Goal: Task Accomplishment & Management: Manage account settings

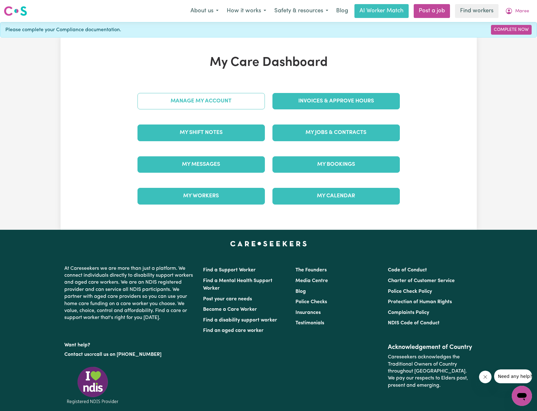
click at [174, 103] on link "Manage My Account" at bounding box center [200, 101] width 127 height 16
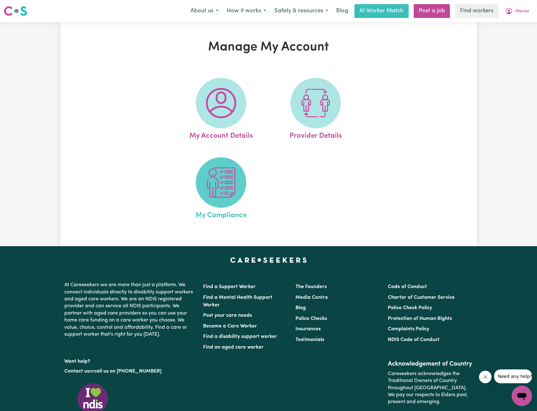
click at [225, 206] on span at bounding box center [221, 182] width 50 height 50
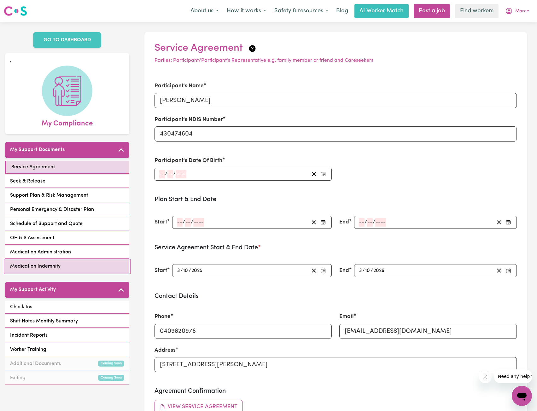
click at [54, 262] on span "Medication Indemnity" at bounding box center [35, 266] width 50 height 8
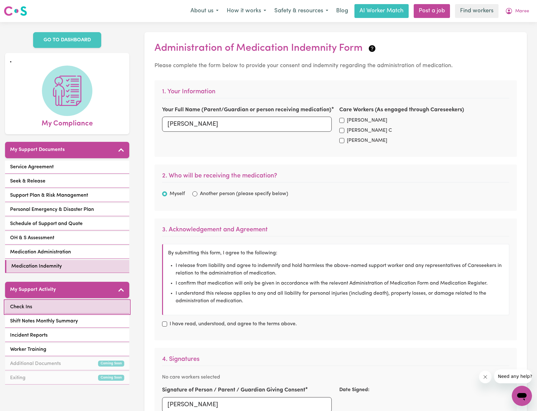
click at [50, 301] on link "Check Ins" at bounding box center [67, 307] width 124 height 13
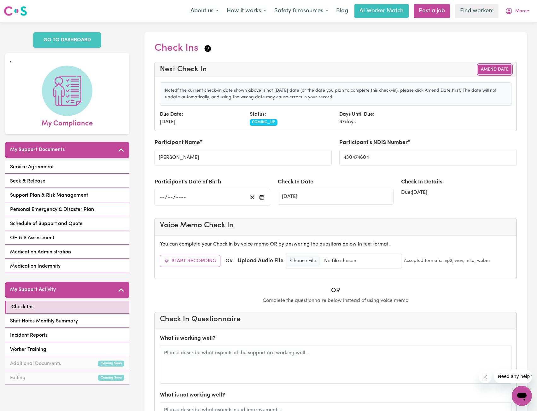
click at [497, 67] on button "Amend Date" at bounding box center [494, 70] width 33 height 10
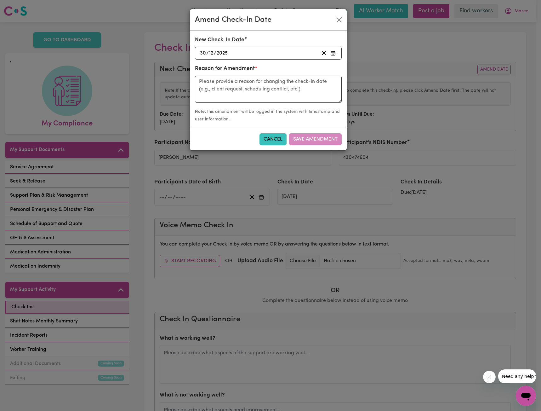
click at [259, 54] on div "2025-12-30 30 / 12 / 2025" at bounding box center [259, 53] width 120 height 9
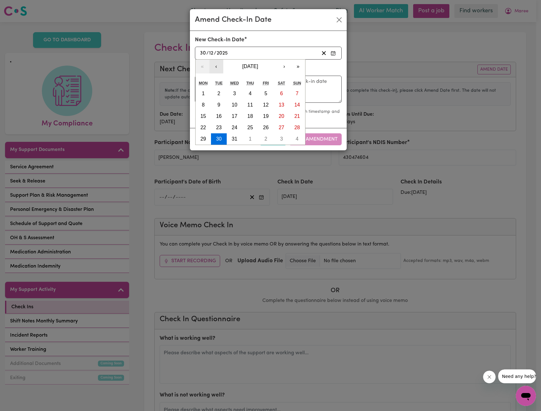
click at [218, 64] on button "‹" at bounding box center [217, 67] width 14 height 14
click at [268, 94] on button "3" at bounding box center [266, 93] width 16 height 11
type input "2025-10-03"
type input "3"
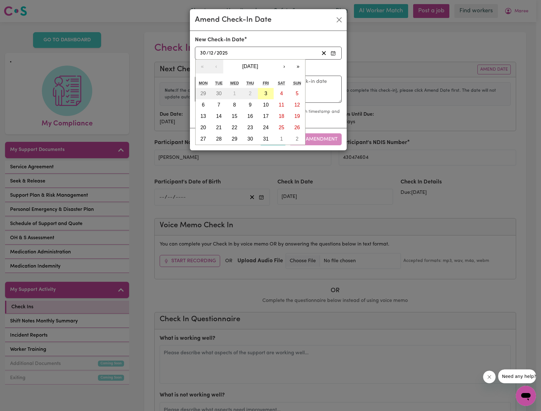
type input "10"
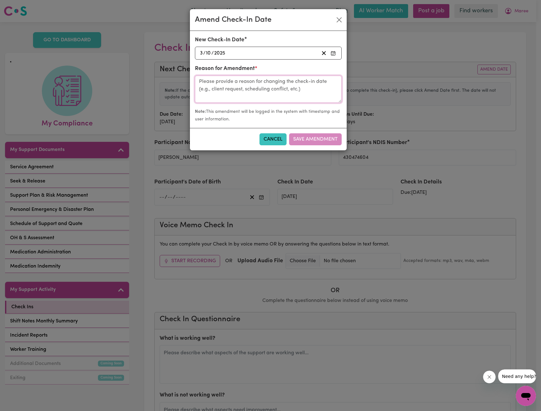
click at [270, 92] on textarea at bounding box center [268, 89] width 147 height 27
type textarea "M"
type textarea "Chat with Maree"
click at [303, 136] on button "Save Amendment" at bounding box center [315, 139] width 53 height 12
type input "03/10/2025"
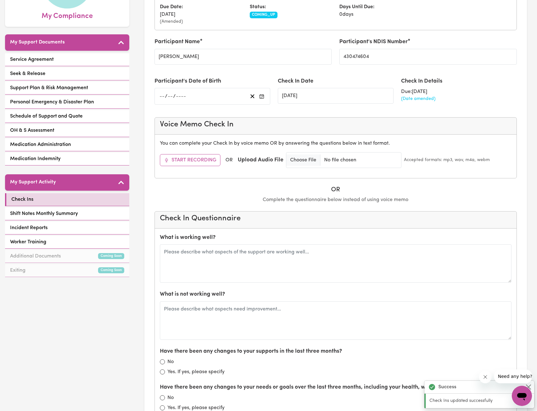
scroll to position [126, 0]
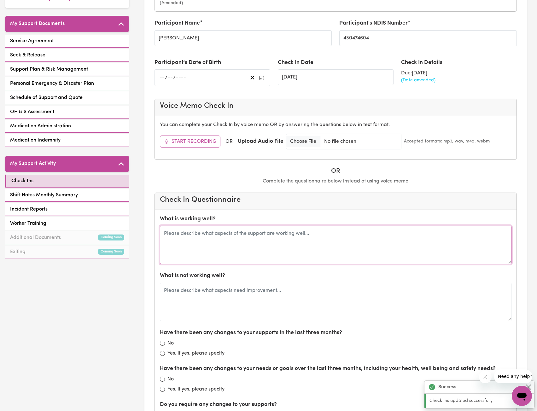
click at [228, 252] on textarea at bounding box center [335, 245] width 351 height 38
click at [237, 229] on textarea "Meryl community Jake helping with tech stuff" at bounding box center [335, 245] width 351 height 38
click at [239, 254] on textarea "Meryl community access and shopping Jake helping with tech stuff" at bounding box center [335, 245] width 351 height 38
click at [239, 251] on textarea "Meryl community access and shopping Jake helping with tech stuff" at bounding box center [335, 245] width 351 height 38
click at [164, 233] on textarea "Meryl community access and shopping Jake helping with tech stuff or Bunning." at bounding box center [335, 245] width 351 height 38
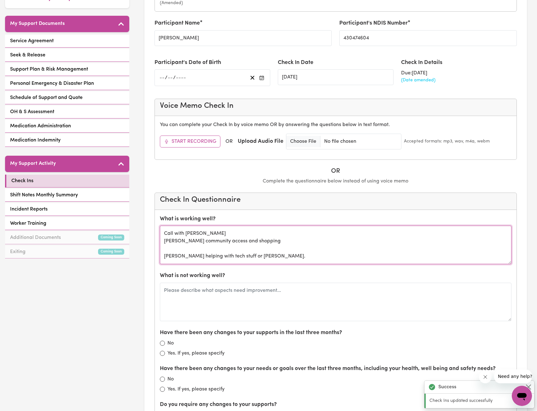
type textarea "Call with Meryl Meryl community access and shopping Jake helping with tech stuf…"
drag, startPoint x: 274, startPoint y: 259, endPoint x: 184, endPoint y: 239, distance: 91.7
click at [185, 239] on textarea "Call with Meryl Meryl community access and shopping Jake helping with tech stuf…" at bounding box center [335, 245] width 351 height 38
click at [247, 239] on textarea "Call with Meryl Meryl community access and shopping Jake helping with tech stuf…" at bounding box center [335, 245] width 351 height 38
drag, startPoint x: 269, startPoint y: 253, endPoint x: 148, endPoint y: 230, distance: 123.8
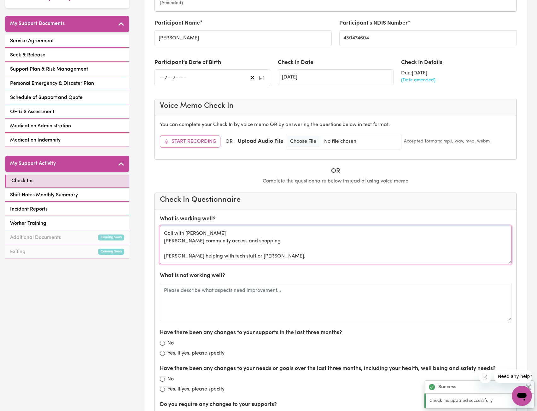
click at [143, 230] on div "Check Ins Next Check In Amend Date Note: If the current check-in date shown abo…" at bounding box center [335, 341] width 402 height 890
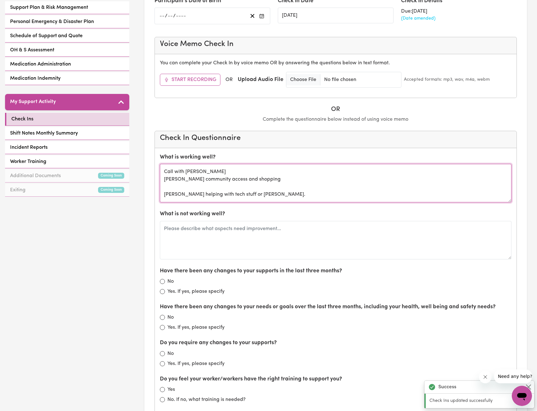
scroll to position [252, 0]
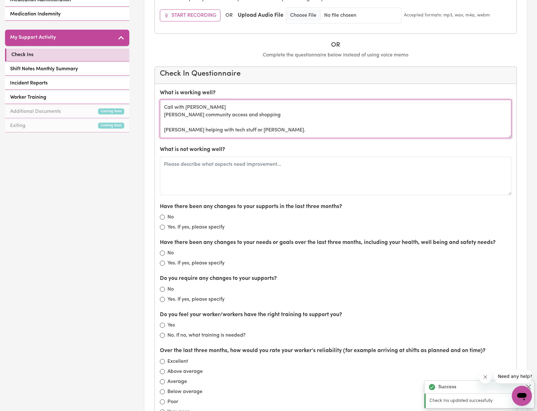
click at [274, 130] on textarea "Call with Meryl Meryl community access and shopping Jake helping with tech stuf…" at bounding box center [335, 119] width 351 height 38
drag, startPoint x: 274, startPoint y: 130, endPoint x: 184, endPoint y: 114, distance: 91.8
click at [184, 114] on textarea "Call with Meryl Meryl community access and shopping Jake helping with tech stuf…" at bounding box center [335, 119] width 351 height 38
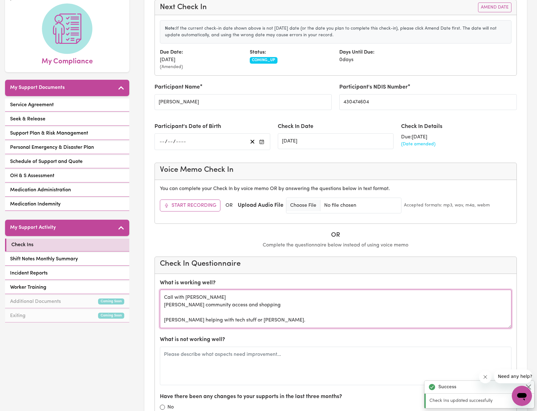
scroll to position [63, 0]
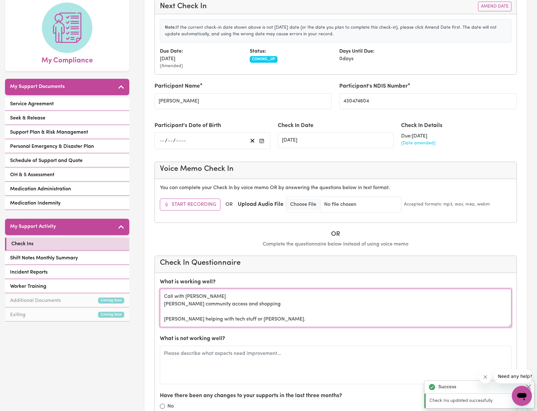
click at [257, 318] on textarea "Call with Meryl Meryl community access and shopping Jake helping with tech stuf…" at bounding box center [335, 308] width 351 height 38
click at [260, 322] on textarea "Call with Meryl Meryl community access and shopping Jake helping with tech stuf…" at bounding box center [335, 308] width 351 height 38
drag, startPoint x: 260, startPoint y: 322, endPoint x: 159, endPoint y: 297, distance: 104.2
click at [237, 309] on textarea "Call with Meryl Meryl community access and shopping Jake helping with tech stuf…" at bounding box center [335, 308] width 351 height 38
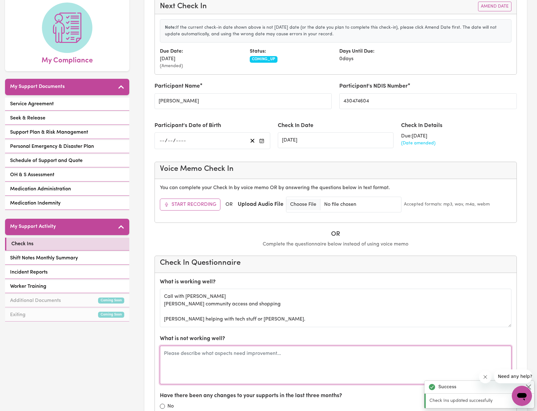
click at [248, 348] on textarea at bounding box center [335, 365] width 351 height 38
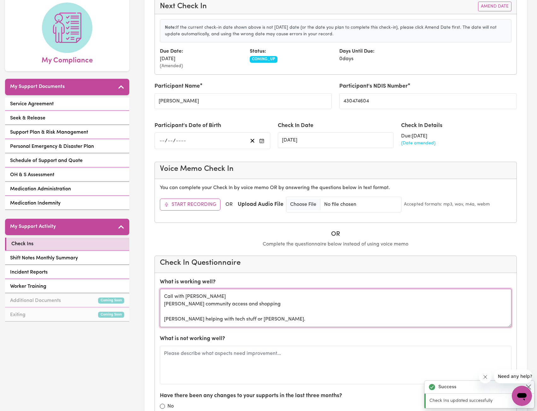
drag, startPoint x: 252, startPoint y: 323, endPoint x: 140, endPoint y: 293, distance: 116.4
click at [130, 291] on div "GO TO DASHBOARD My Compliance My Support Documents Service Agreement Seek & Rel…" at bounding box center [268, 404] width 537 height 890
click at [268, 309] on textarea "Call with Meryl Meryl community access and shopping Jake helping with tech stuf…" at bounding box center [335, 308] width 351 height 38
click at [273, 314] on textarea "Call with Meryl Meryl community access and shopping Jake helping with tech stuf…" at bounding box center [335, 308] width 351 height 38
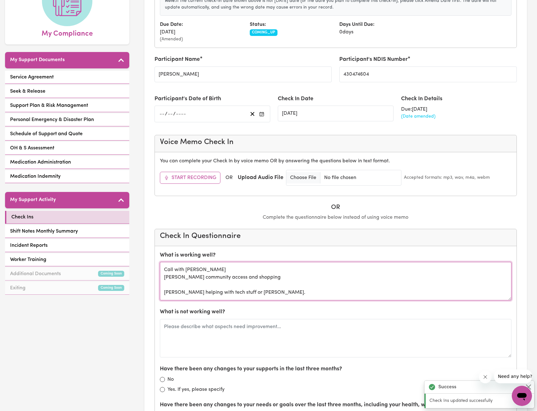
scroll to position [126, 0]
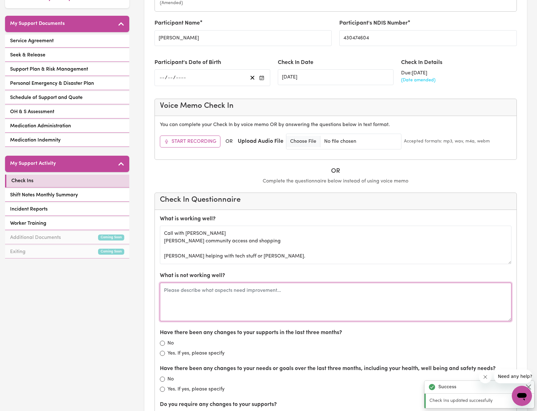
click at [246, 315] on textarea at bounding box center [335, 302] width 351 height 38
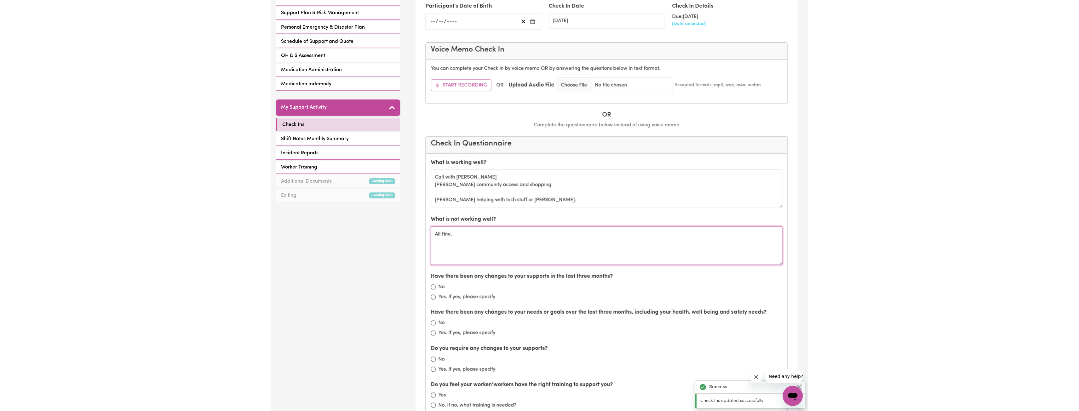
scroll to position [221, 0]
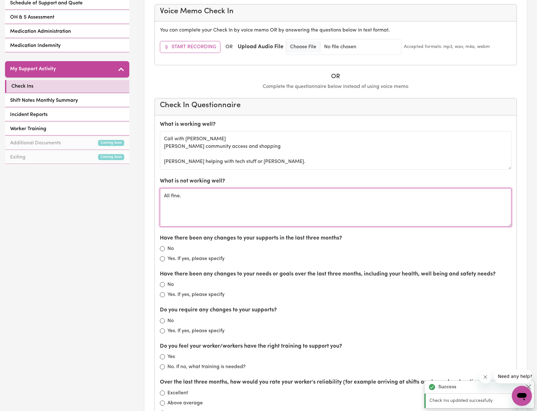
click at [209, 219] on textarea "All fine." at bounding box center [335, 207] width 351 height 38
type textarea "All fine."
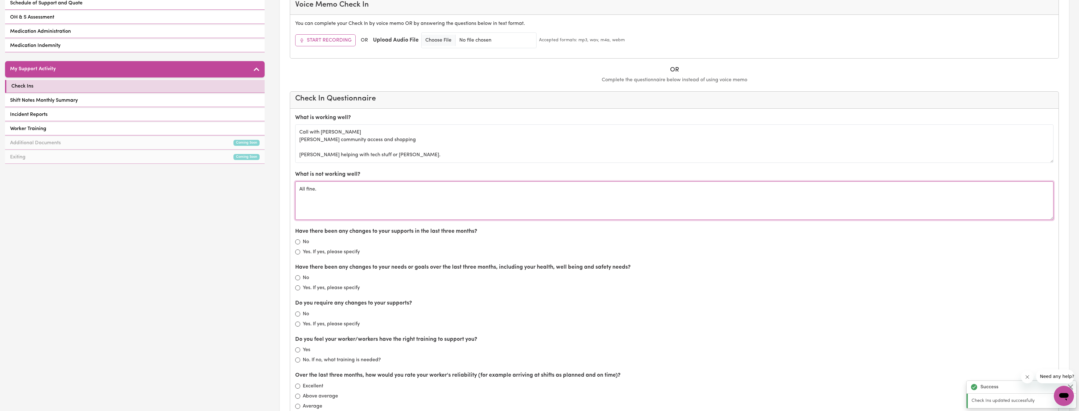
click at [425, 203] on textarea "All fine." at bounding box center [674, 200] width 758 height 38
click at [303, 241] on label "No" at bounding box center [306, 242] width 6 height 8
click at [300, 241] on input "No" at bounding box center [297, 241] width 5 height 5
radio input "true"
click at [298, 279] on input "No" at bounding box center [297, 277] width 5 height 5
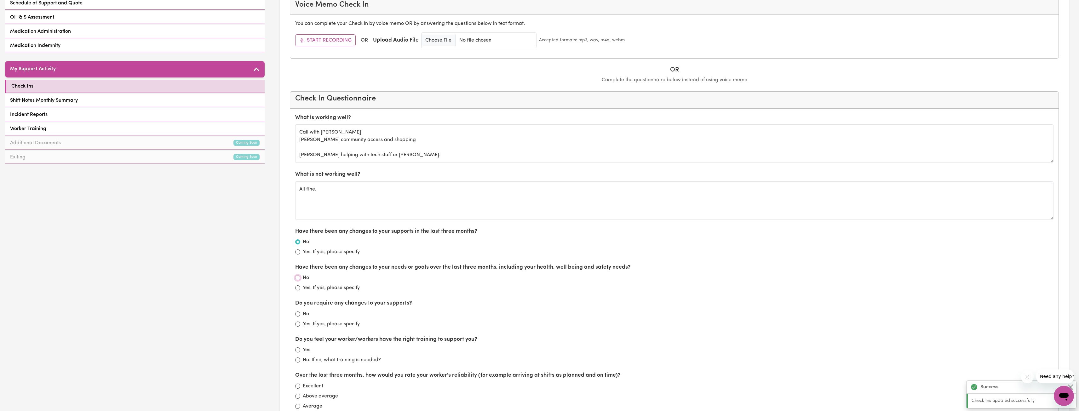
radio input "true"
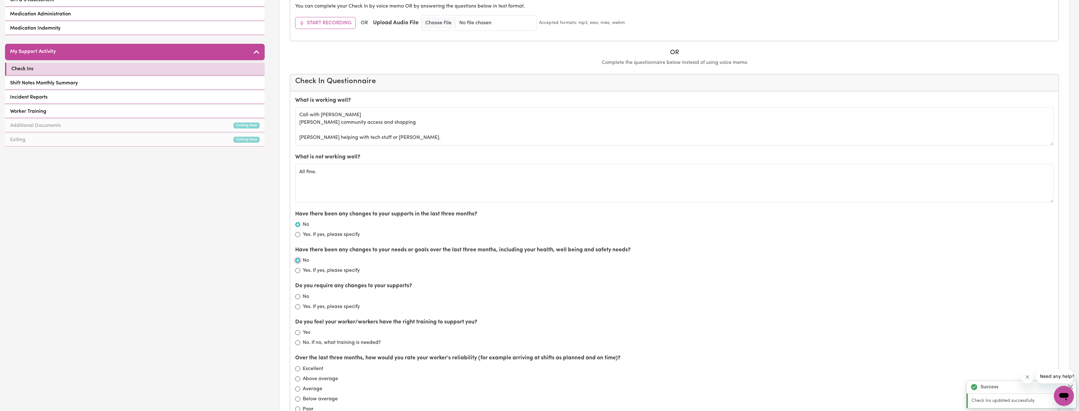
scroll to position [284, 0]
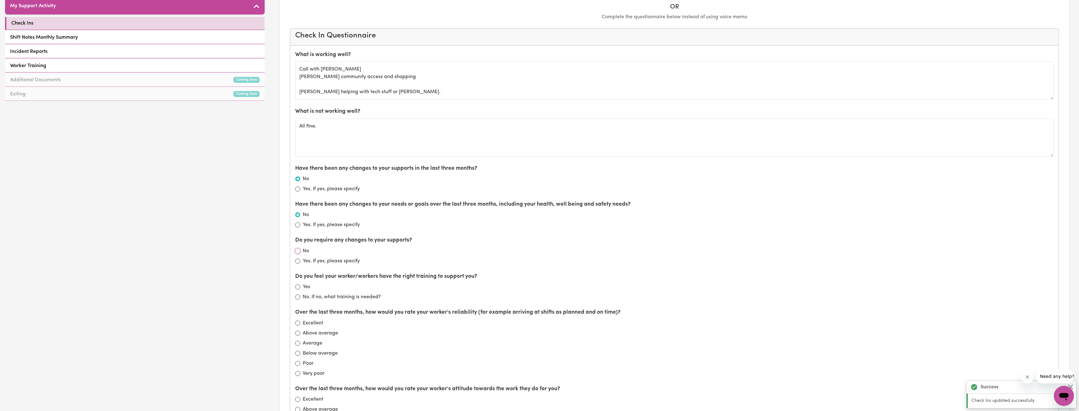
click at [298, 251] on input "No" at bounding box center [297, 251] width 5 height 5
radio input "true"
click at [299, 285] on input "Yes" at bounding box center [297, 286] width 5 height 5
radio input "true"
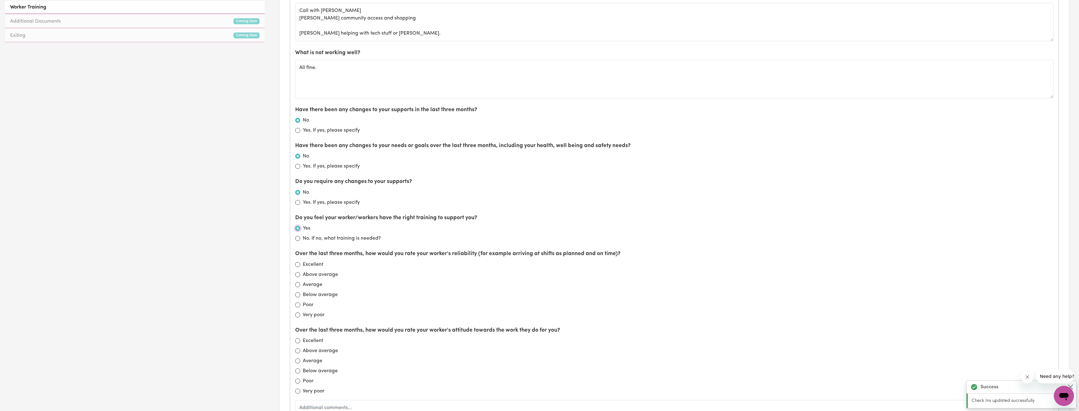
scroll to position [347, 0]
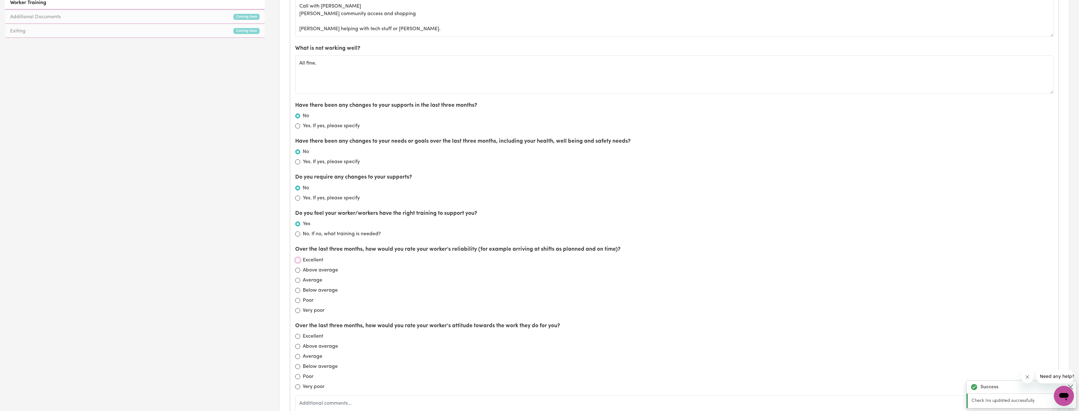
click at [299, 260] on input "Excellent" at bounding box center [297, 260] width 5 height 5
radio input "true"
click at [318, 339] on label "Excellent" at bounding box center [313, 337] width 20 height 8
click at [300, 339] on input "Excellent" at bounding box center [297, 336] width 5 height 5
radio input "true"
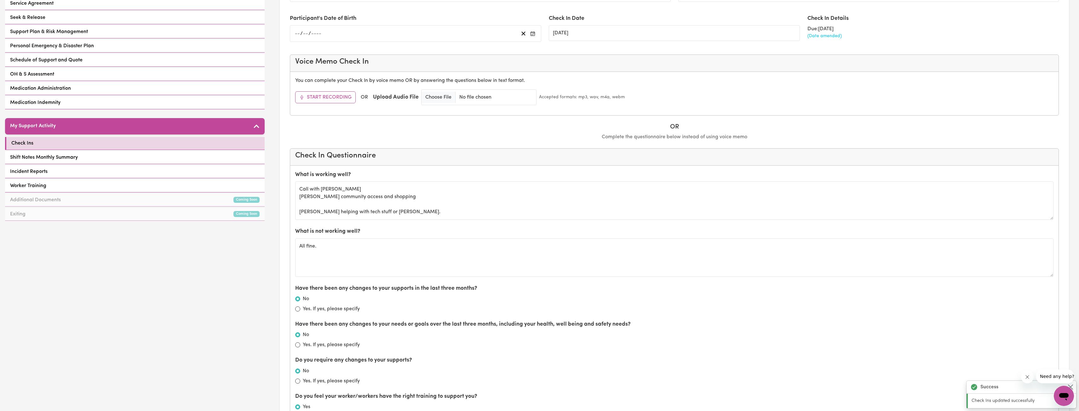
scroll to position [158, 0]
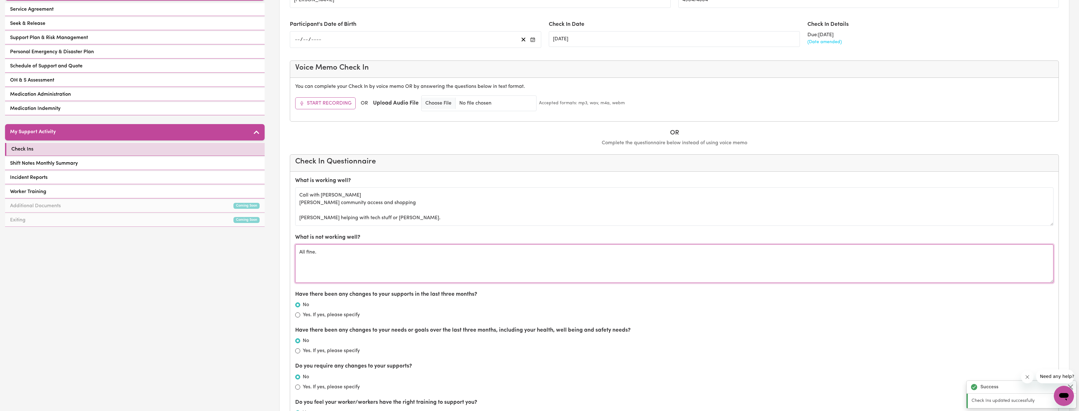
click at [345, 266] on textarea "All fine." at bounding box center [674, 263] width 758 height 38
type textarea "All fine. No more late cancellations with Suzanne."
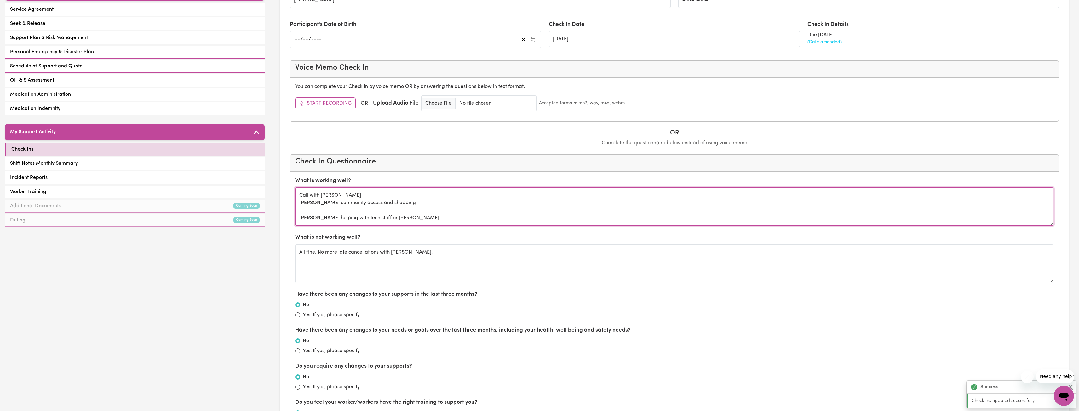
drag, startPoint x: 419, startPoint y: 217, endPoint x: 300, endPoint y: 191, distance: 121.6
click at [300, 192] on textarea "Call with Meryl Meryl community access and shopping Jake helping with tech stuf…" at bounding box center [674, 206] width 758 height 38
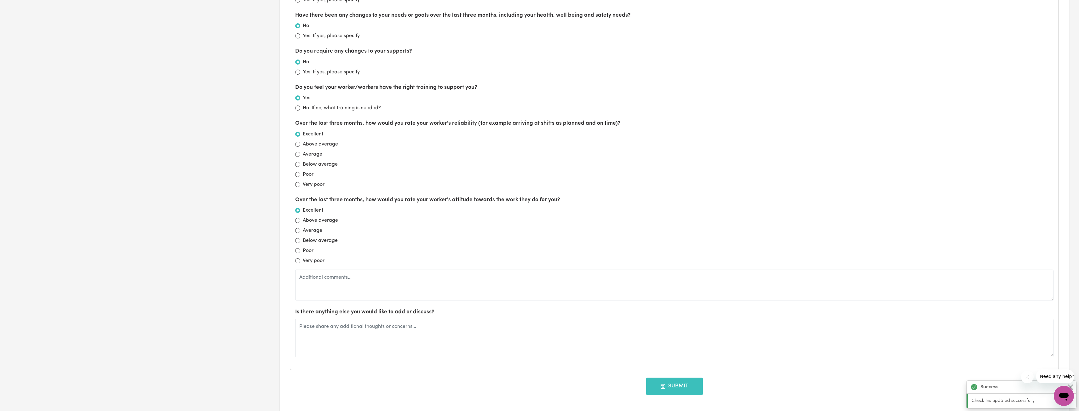
scroll to position [599, 0]
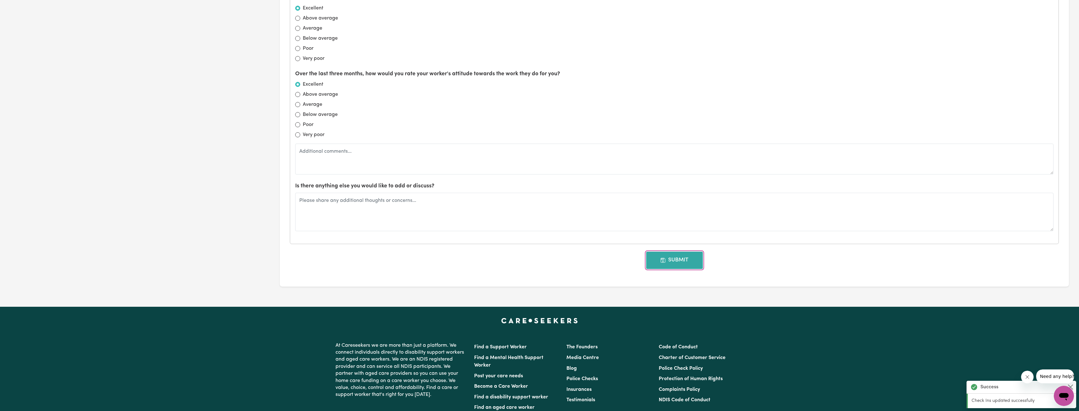
click at [536, 260] on button "Submit" at bounding box center [674, 260] width 57 height 17
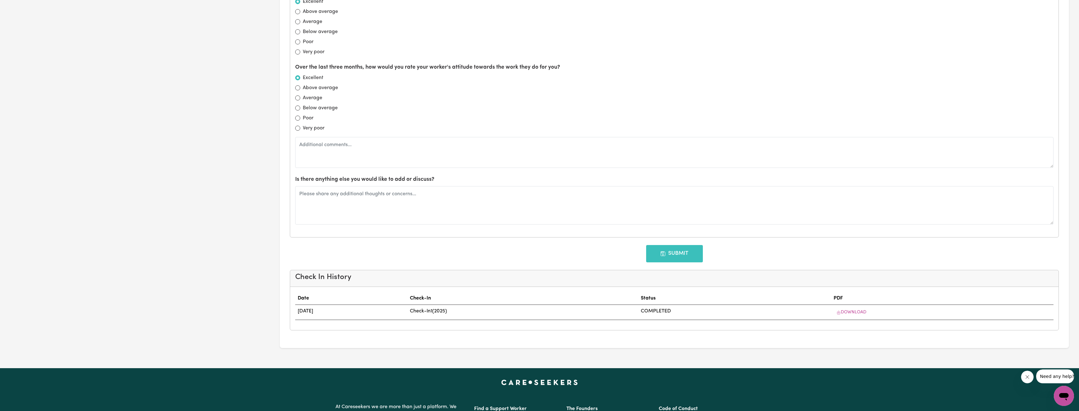
scroll to position [0, 0]
type input "03/01/2026"
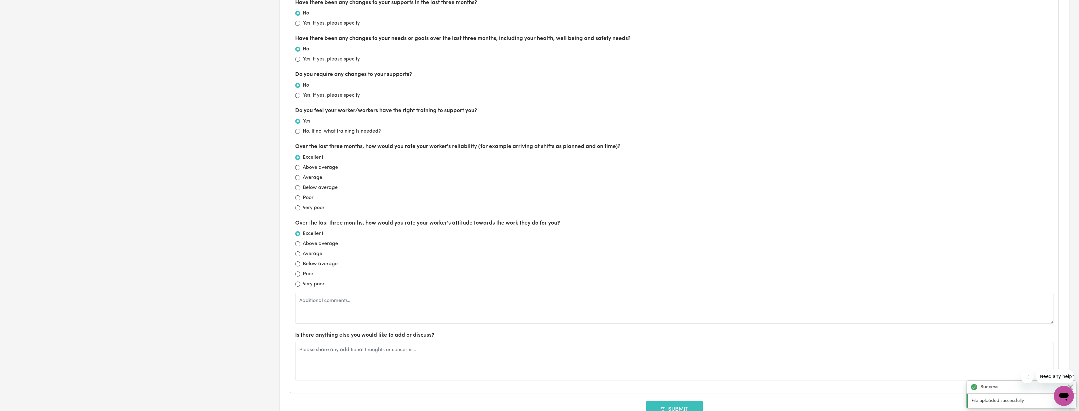
scroll to position [441, 0]
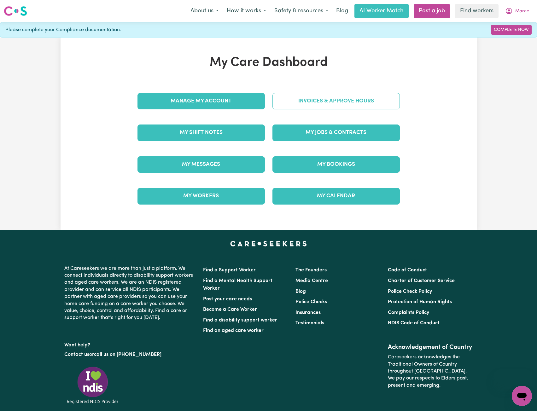
click at [301, 97] on link "Invoices & Approve Hours" at bounding box center [335, 101] width 127 height 16
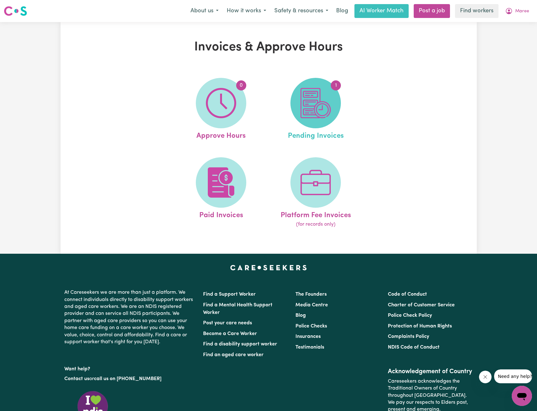
click at [326, 101] on img at bounding box center [315, 103] width 30 height 30
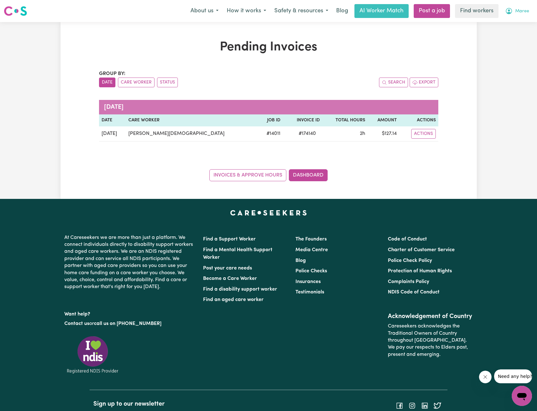
click at [519, 11] on span "Maree" at bounding box center [522, 11] width 14 height 7
click at [507, 23] on link "My Dashboard" at bounding box center [508, 25] width 50 height 12
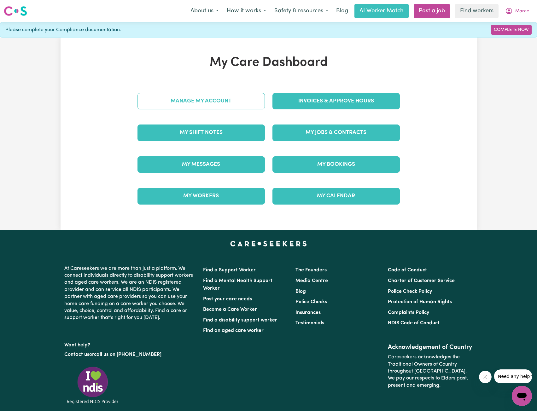
click at [240, 101] on link "Manage My Account" at bounding box center [200, 101] width 127 height 16
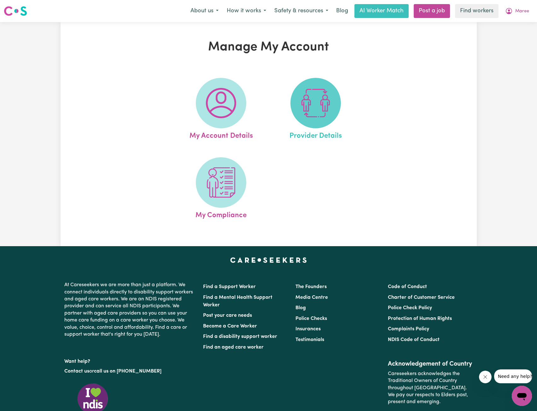
click at [324, 112] on img at bounding box center [315, 103] width 30 height 30
select select "NDIS_FUNDING_PLAN_MANAGED"
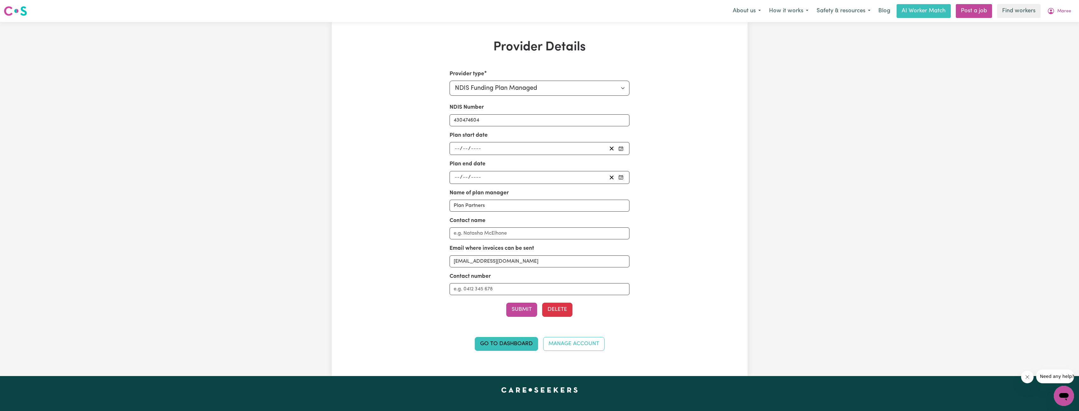
click at [513, 174] on div "/ /" at bounding box center [530, 177] width 153 height 9
click at [536, 193] on button "›" at bounding box center [539, 191] width 14 height 14
click at [491, 260] on button "26" at bounding box center [490, 263] width 16 height 11
type input "2025-11-26"
type input "26"
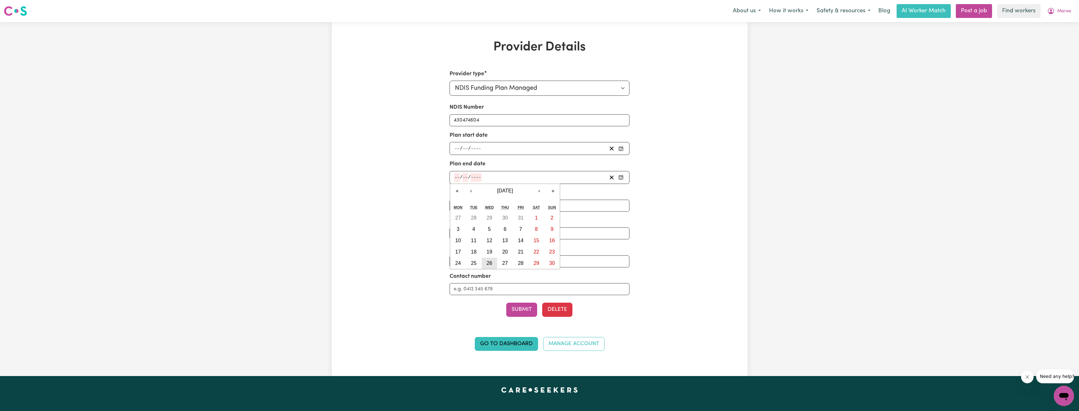
type input "11"
type input "2025"
click at [530, 148] on div "/ /" at bounding box center [530, 148] width 153 height 9
click at [457, 162] on button "«" at bounding box center [457, 162] width 14 height 14
click at [536, 167] on button "›" at bounding box center [539, 162] width 14 height 14
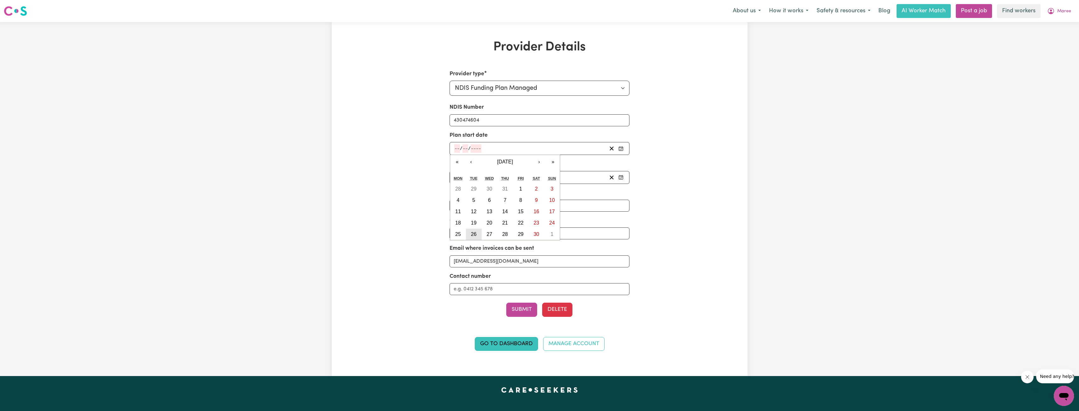
click at [477, 232] on button "26" at bounding box center [474, 234] width 16 height 11
type input "2024-11-26"
type input "26"
type input "11"
type input "2024"
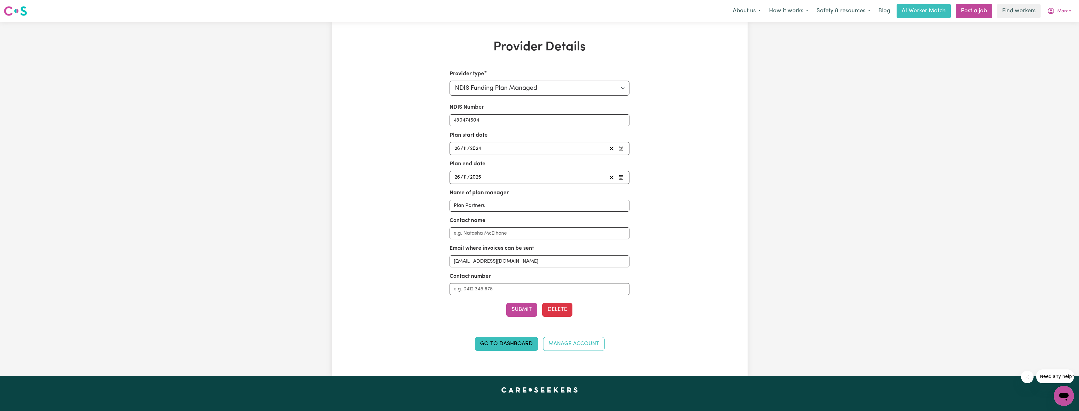
click at [536, 182] on div "2025-11-26 26 / 11 / 2025 « ‹ November 2025 › » Mon Tue Wed Thu Fri Sat Sun 27 …" at bounding box center [540, 177] width 180 height 13
click at [536, 180] on div "2025-11-26 26 / 11 / 2025" at bounding box center [530, 177] width 153 height 9
click at [534, 252] on abbr "22" at bounding box center [537, 251] width 6 height 5
type input "2025-11-22"
type input "22"
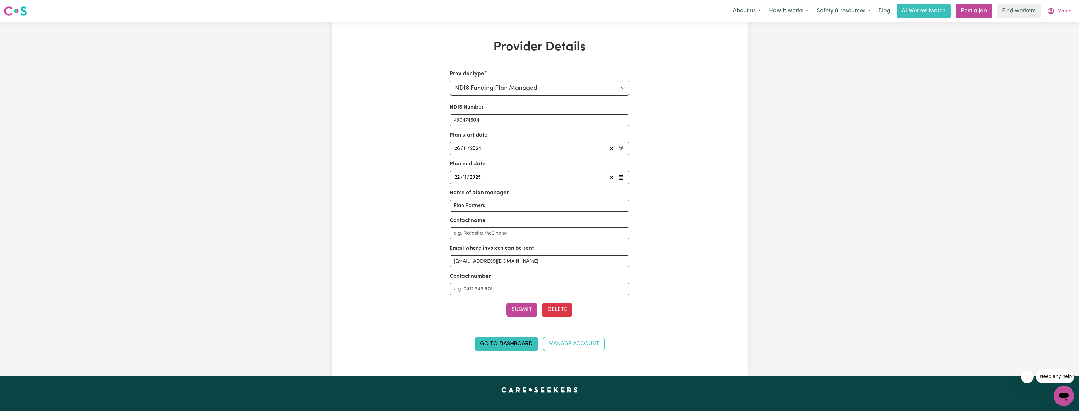
click at [536, 156] on div "NDIS Number 430474604 Plan start date 2024-11-26 26 / 11 / 2024 « ‹ November 20…" at bounding box center [540, 199] width 180 height 192
click at [536, 149] on div "2024-11-26 26 / 11 / 2024" at bounding box center [530, 148] width 153 height 9
click at [524, 221] on button "22" at bounding box center [521, 222] width 16 height 11
type input "2024-11-22"
type input "22"
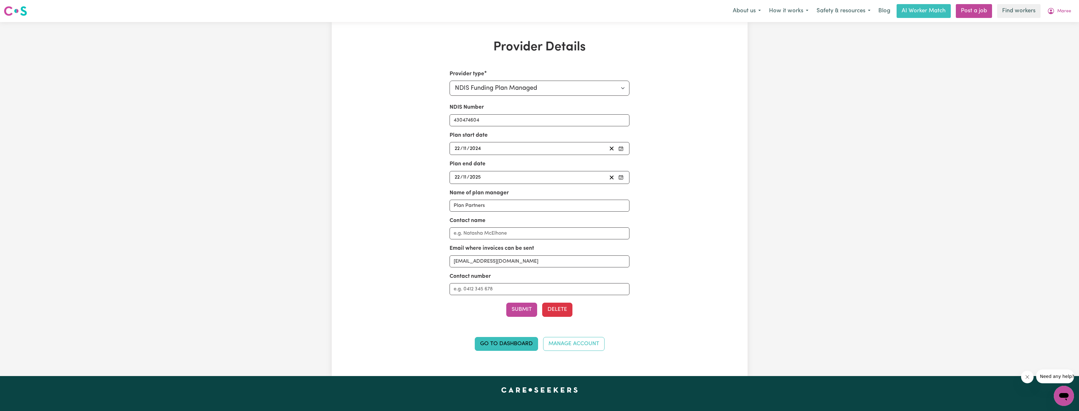
click at [536, 191] on div "Provider Details Provider type Select your provider type... Privately Aged Care…" at bounding box center [540, 199] width 416 height 319
click at [521, 307] on button "Submit" at bounding box center [521, 310] width 31 height 14
click at [523, 306] on button "Submit" at bounding box center [521, 310] width 31 height 14
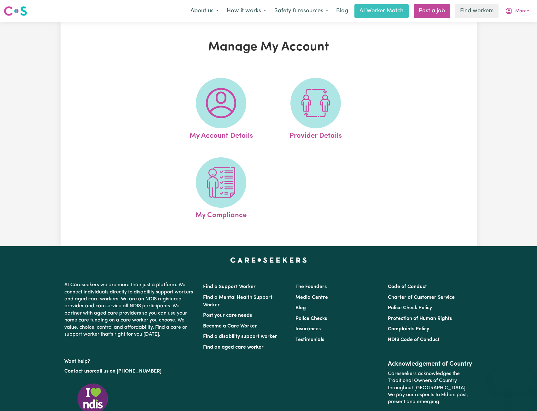
click at [229, 97] on img at bounding box center [221, 103] width 30 height 30
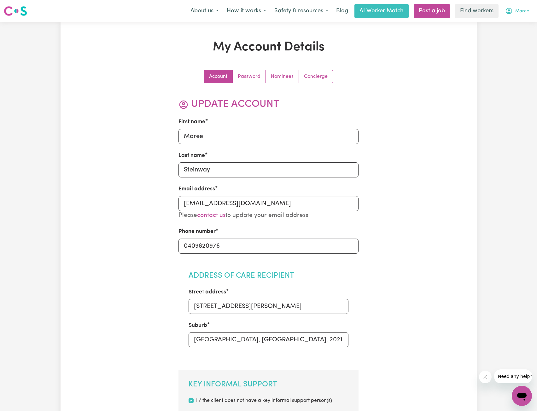
click at [509, 9] on icon "My Account" at bounding box center [509, 11] width 8 height 8
click at [507, 20] on link "My Dashboard" at bounding box center [508, 25] width 50 height 12
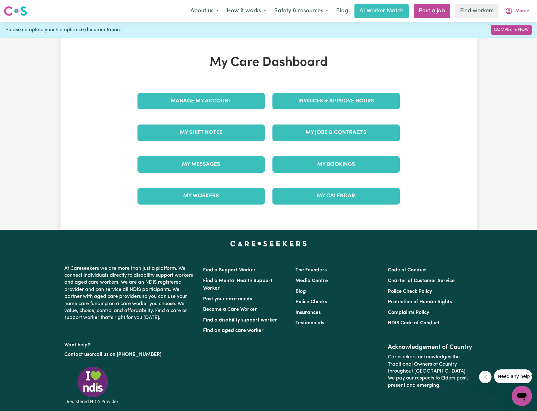
click at [244, 89] on div "Manage My Account" at bounding box center [201, 101] width 135 height 32
click at [245, 99] on link "Manage My Account" at bounding box center [200, 101] width 127 height 16
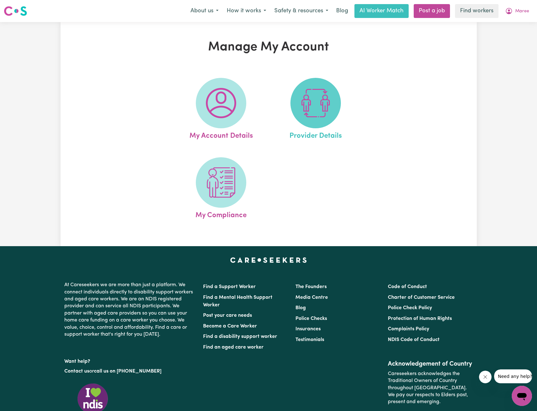
click at [300, 112] on img at bounding box center [315, 103] width 30 height 30
select select "NDIS_FUNDING_PLAN_MANAGED"
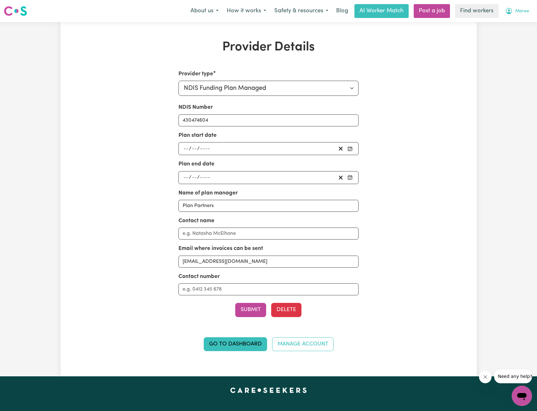
click at [507, 14] on icon "My Account" at bounding box center [508, 11] width 6 height 6
click at [505, 37] on link "Logout" at bounding box center [508, 36] width 50 height 12
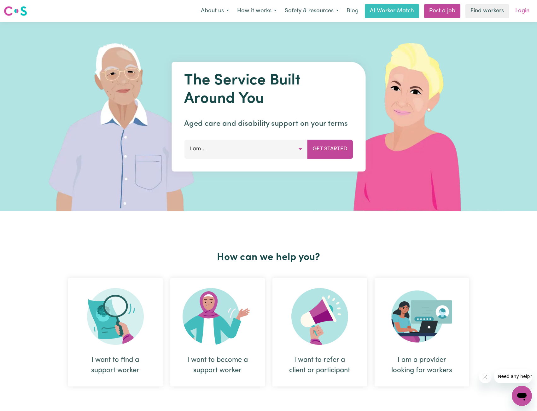
click at [519, 15] on link "Login" at bounding box center [522, 11] width 22 height 14
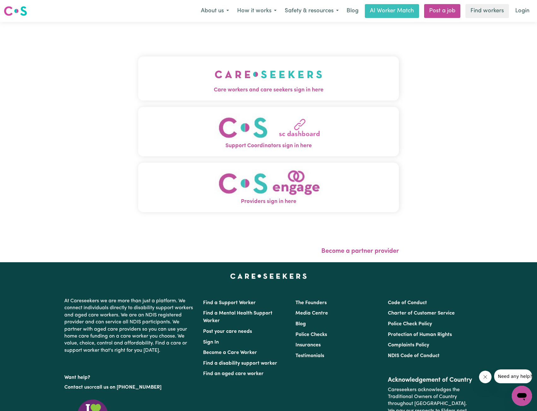
drag, startPoint x: 269, startPoint y: 82, endPoint x: 269, endPoint y: 88, distance: 6.3
click at [269, 82] on button "Care workers and care seekers sign in here" at bounding box center [268, 78] width 261 height 44
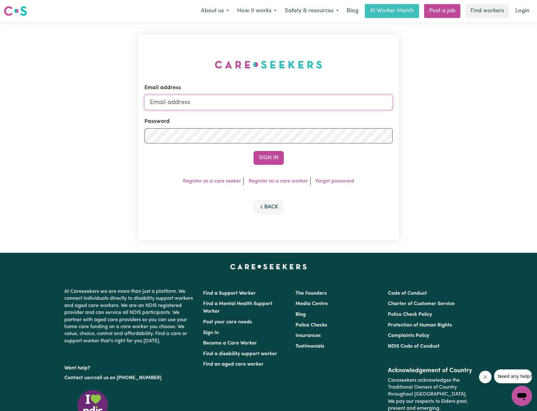
click at [272, 104] on input "Email address" at bounding box center [268, 102] width 248 height 15
drag, startPoint x: 182, startPoint y: 101, endPoint x: 286, endPoint y: 111, distance: 104.1
click at [290, 101] on input "superuser~ethan@careseekers.com.au" at bounding box center [268, 102] width 248 height 15
type input "superuser~SaraLibertyLee@careseekers.com.au"
click at [264, 158] on button "Sign In" at bounding box center [268, 158] width 30 height 14
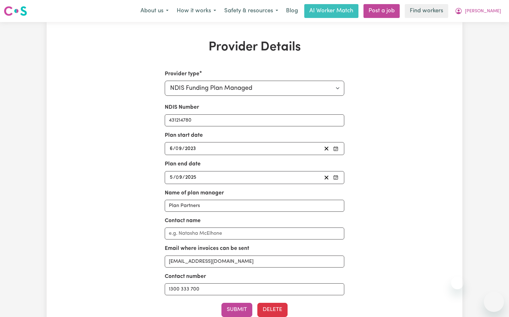
select select "NDIS_FUNDING_PLAN_MANAGED"
